Goal: Task Accomplishment & Management: Complete application form

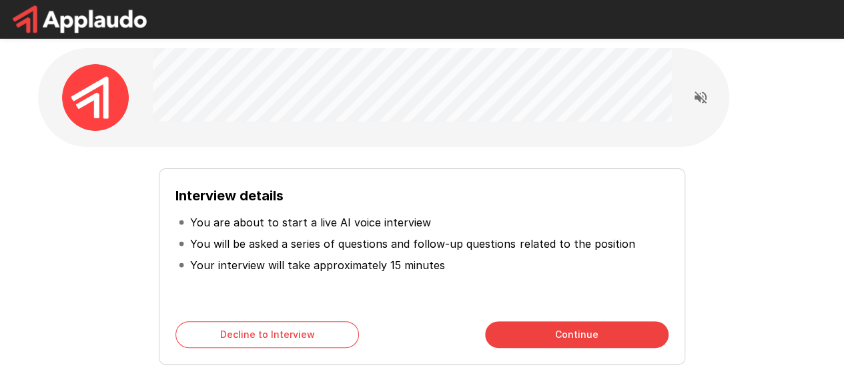
click at [626, 334] on button "Continue" at bounding box center [577, 334] width 184 height 27
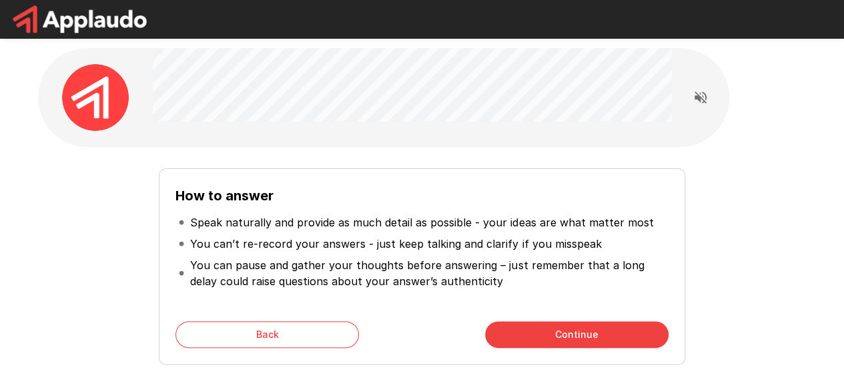
click at [625, 334] on button "Continue" at bounding box center [577, 334] width 184 height 27
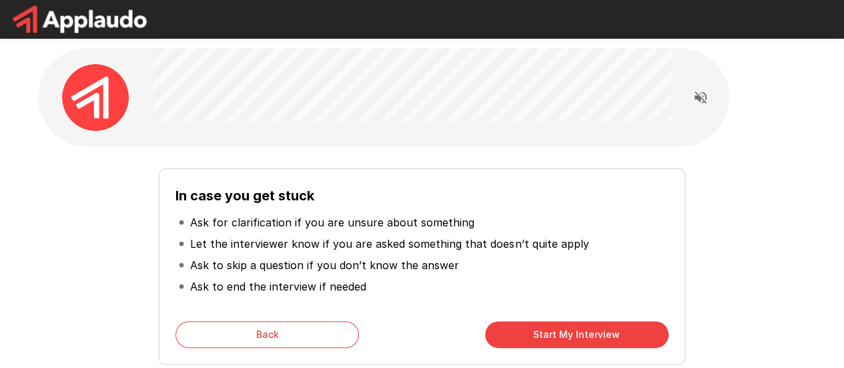
click at [625, 332] on button "Start My Interview" at bounding box center [577, 334] width 184 height 27
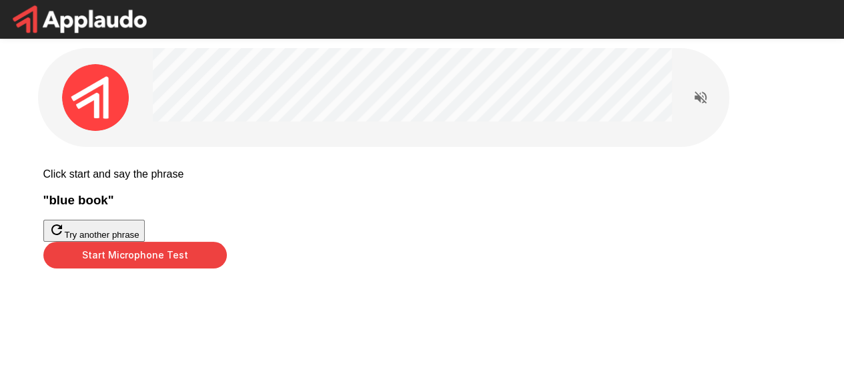
scroll to position [67, 0]
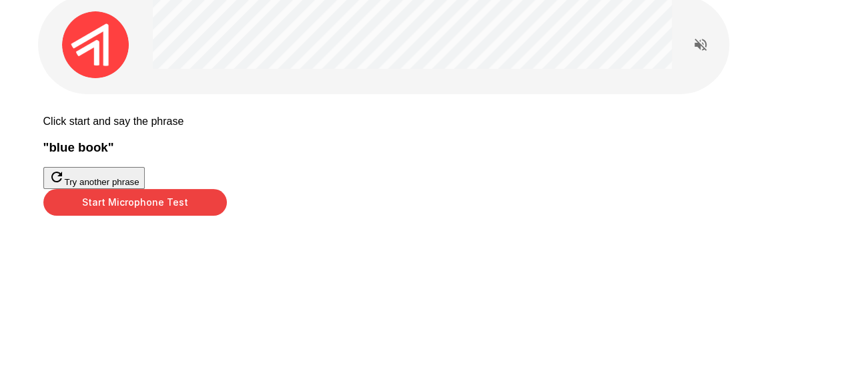
click at [227, 216] on button "Start Microphone Test" at bounding box center [135, 202] width 184 height 27
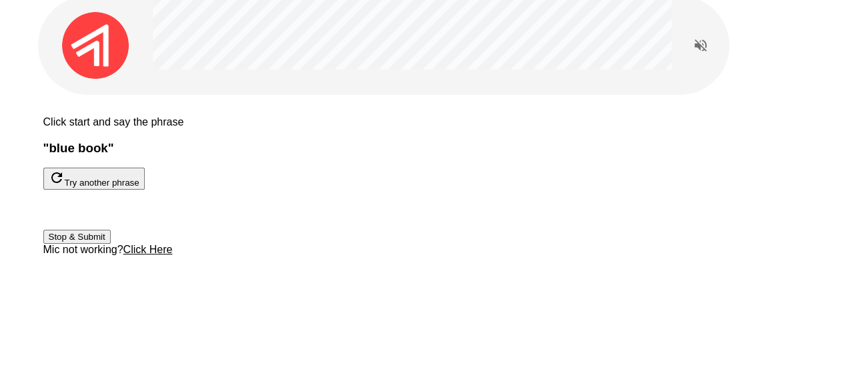
click at [111, 244] on button "Stop & Submit" at bounding box center [76, 237] width 67 height 14
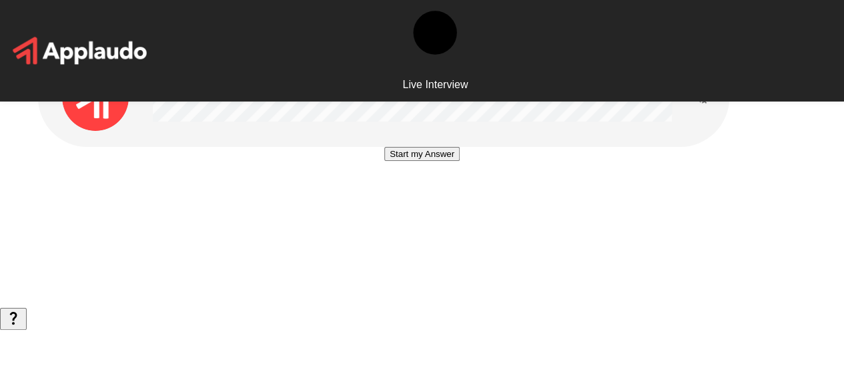
click at [442, 161] on button "Start my Answer" at bounding box center [421, 154] width 75 height 14
click at [442, 201] on button "Stop & Submit" at bounding box center [421, 194] width 67 height 14
click at [430, 161] on button "Start my Answer" at bounding box center [421, 154] width 75 height 14
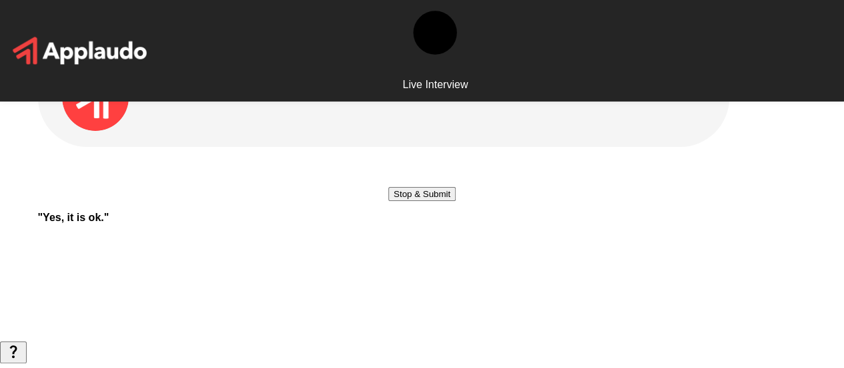
click at [429, 201] on button "Stop & Submit" at bounding box center [421, 194] width 67 height 14
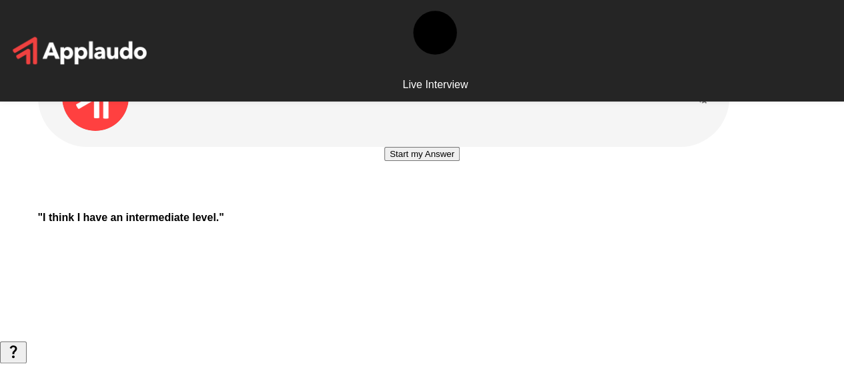
click at [450, 161] on button "Start my Answer" at bounding box center [421, 154] width 75 height 14
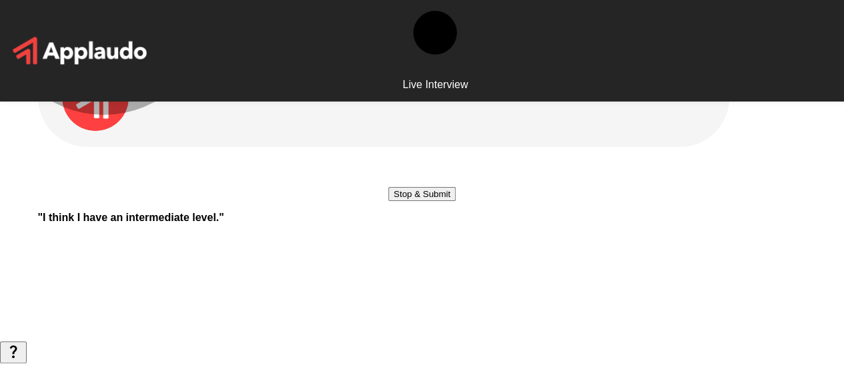
click at [434, 201] on button "Stop & Submit" at bounding box center [421, 194] width 67 height 14
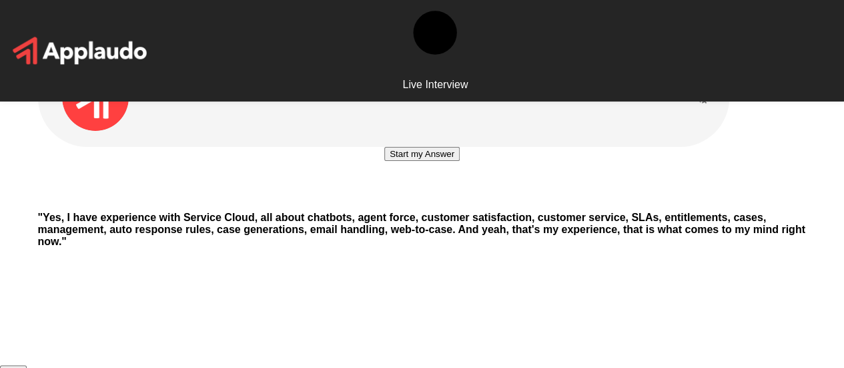
click at [455, 161] on button "Start my Answer" at bounding box center [421, 154] width 75 height 14
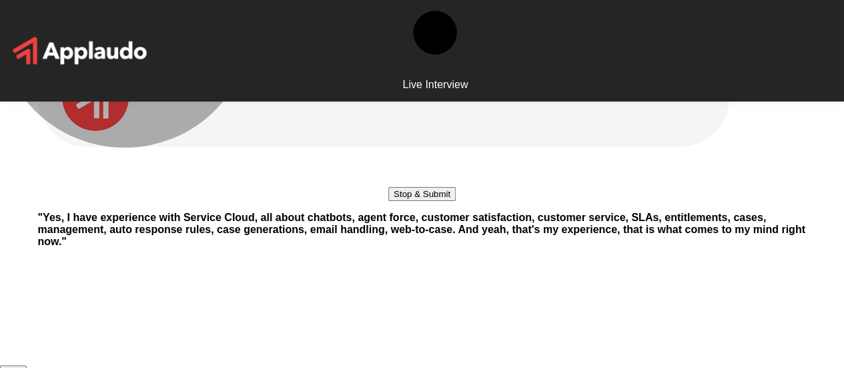
click at [455, 201] on button "Stop & Submit" at bounding box center [421, 194] width 67 height 14
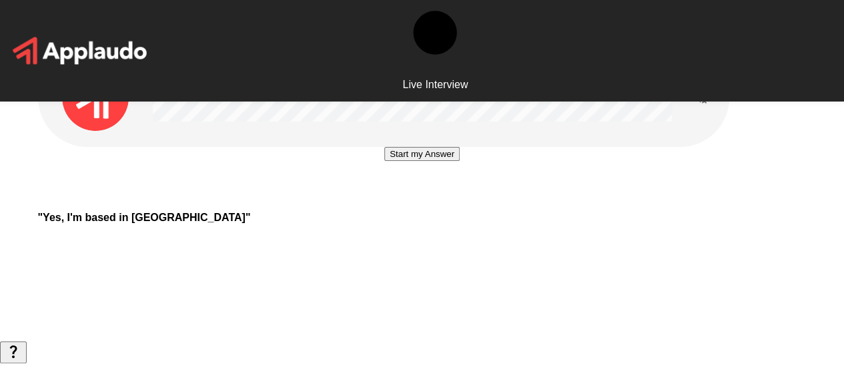
click at [451, 161] on button "Start my Answer" at bounding box center [421, 154] width 75 height 14
click at [450, 201] on button "Stop & Submit" at bounding box center [421, 194] width 67 height 14
click at [438, 161] on button "Start my Answer" at bounding box center [421, 154] width 75 height 14
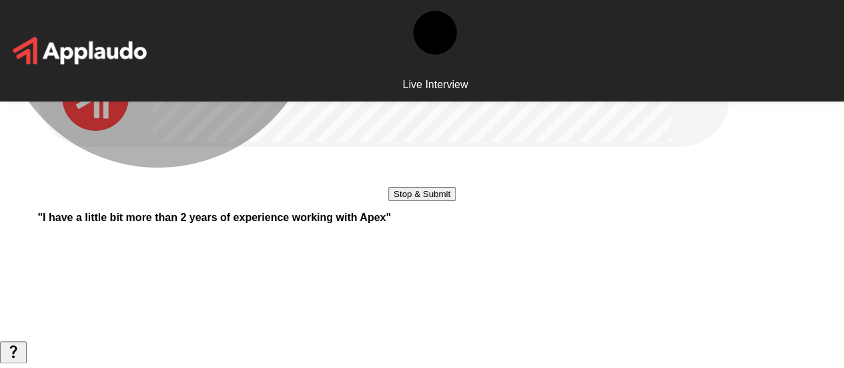
click at [456, 201] on button "Stop & Submit" at bounding box center [421, 194] width 67 height 14
